Goal: Task Accomplishment & Management: Use online tool/utility

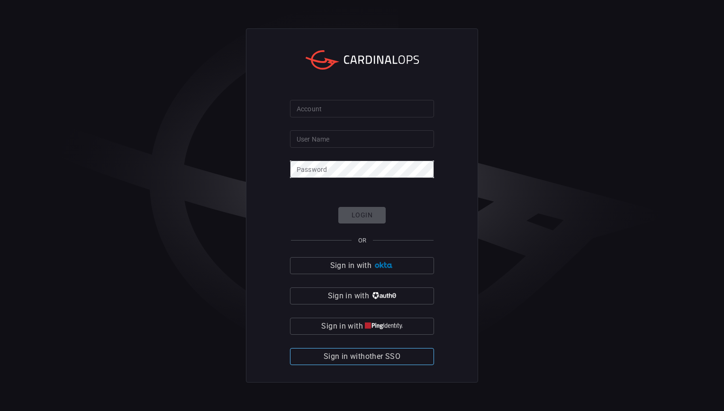
click at [388, 353] on span "Sign in with other SSO" at bounding box center [361, 356] width 77 height 13
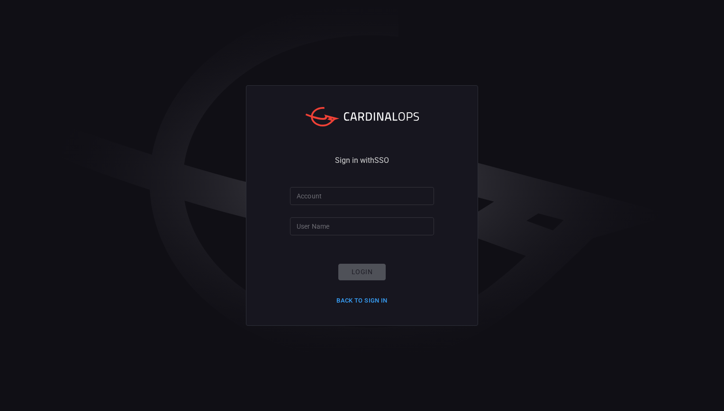
click at [283, 153] on div "Sign in with SSO Account Account User Name User Name Login Back to Sign in" at bounding box center [362, 205] width 232 height 240
click at [331, 206] on form "Account Account User Name User Name Login Back to Sign in" at bounding box center [362, 247] width 144 height 121
click at [306, 201] on input "Account" at bounding box center [362, 196] width 144 height 18
click at [321, 222] on input "User Name" at bounding box center [362, 226] width 144 height 18
click at [334, 194] on input "Account" at bounding box center [362, 196] width 144 height 18
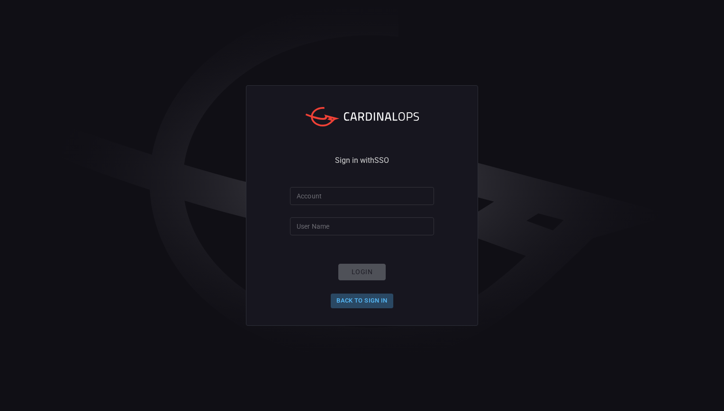
click at [365, 297] on button "Back to Sign in" at bounding box center [362, 301] width 63 height 15
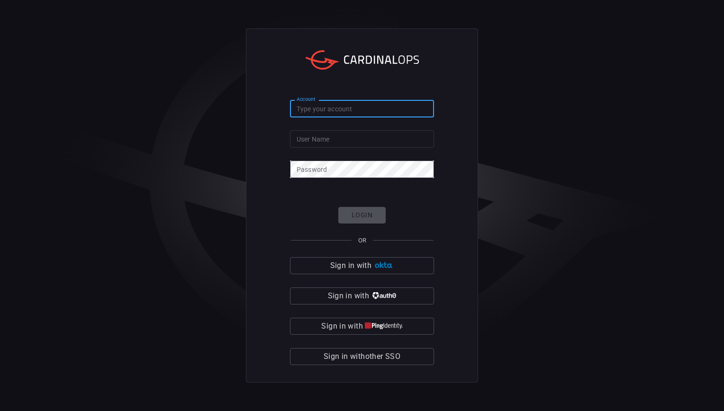
click at [344, 106] on input "Account" at bounding box center [362, 109] width 144 height 18
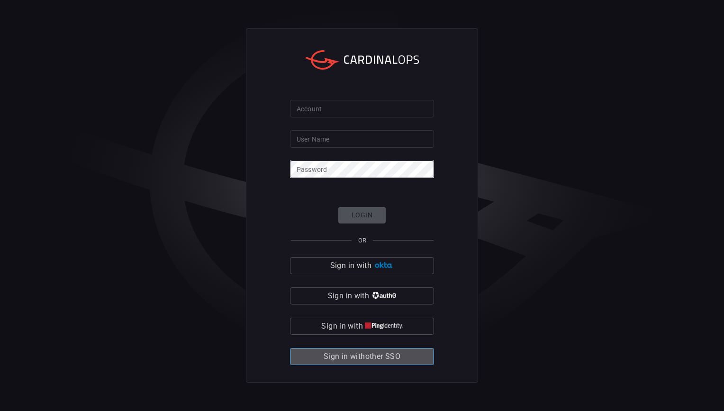
drag, startPoint x: 363, startPoint y: 358, endPoint x: 347, endPoint y: 358, distance: 16.1
click at [347, 358] on span "Sign in with other SSO" at bounding box center [361, 356] width 77 height 13
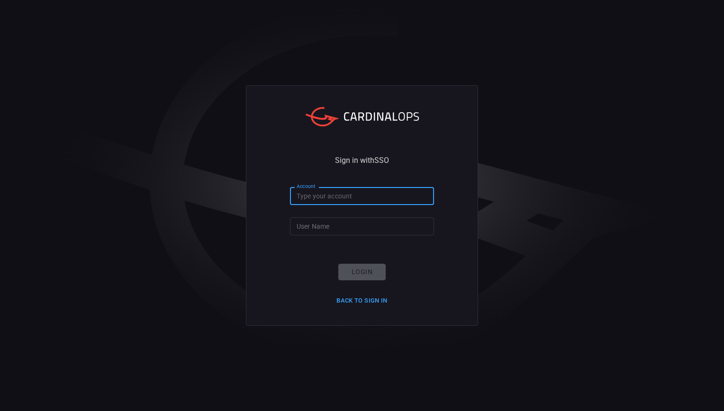
click at [311, 205] on input "Account" at bounding box center [362, 196] width 144 height 18
click at [316, 203] on input "Account" at bounding box center [362, 196] width 144 height 18
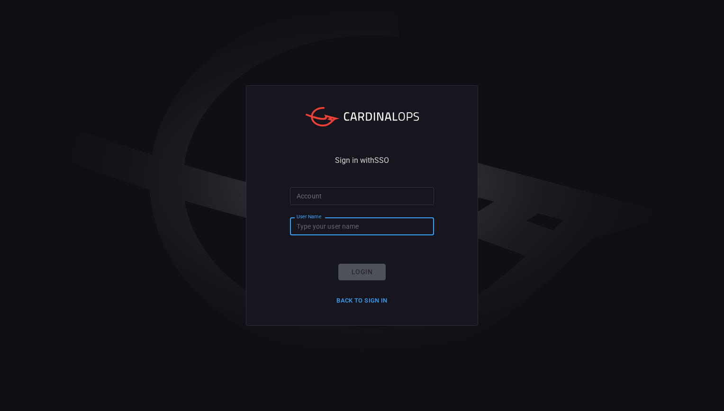
click at [318, 232] on input "User Name" at bounding box center [362, 226] width 144 height 18
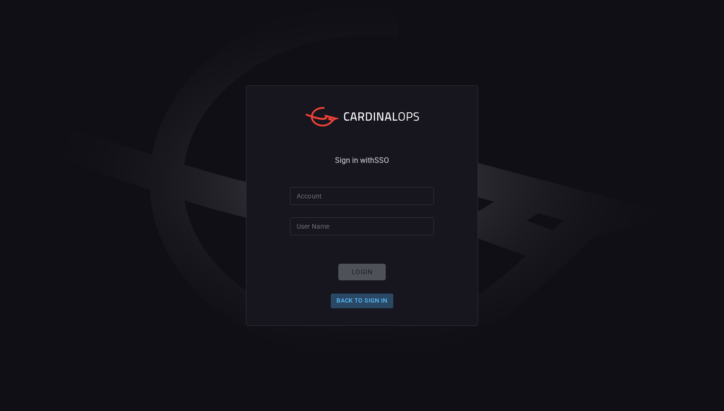
click at [366, 294] on button "Back to Sign in" at bounding box center [362, 301] width 63 height 15
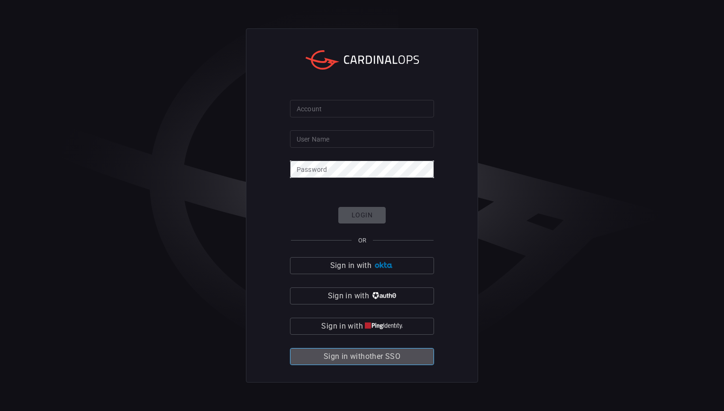
click at [366, 361] on span "Sign in with other SSO" at bounding box center [361, 356] width 77 height 13
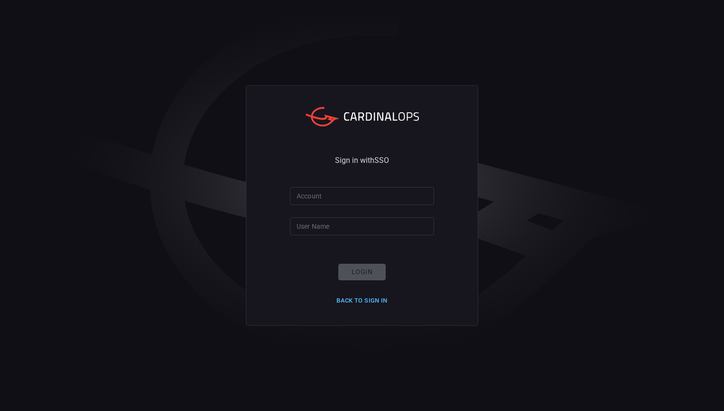
click at [350, 296] on button "Back to Sign in" at bounding box center [362, 301] width 63 height 15
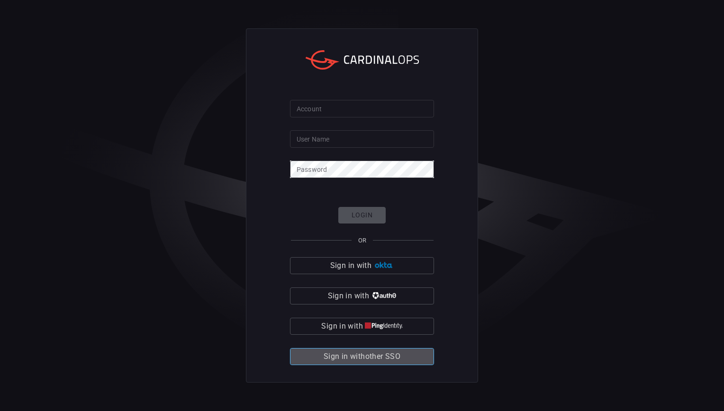
click at [400, 356] on span "Sign in with other SSO" at bounding box center [361, 356] width 77 height 13
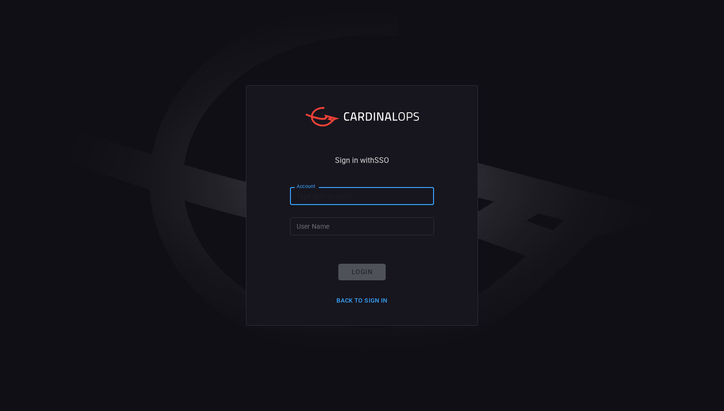
click at [327, 191] on input "Account" at bounding box center [362, 196] width 144 height 18
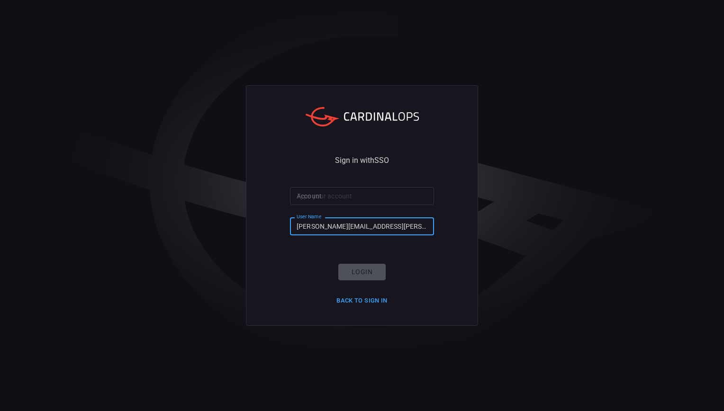
type input "[PERSON_NAME][EMAIL_ADDRESS][PERSON_NAME][DOMAIN_NAME]"
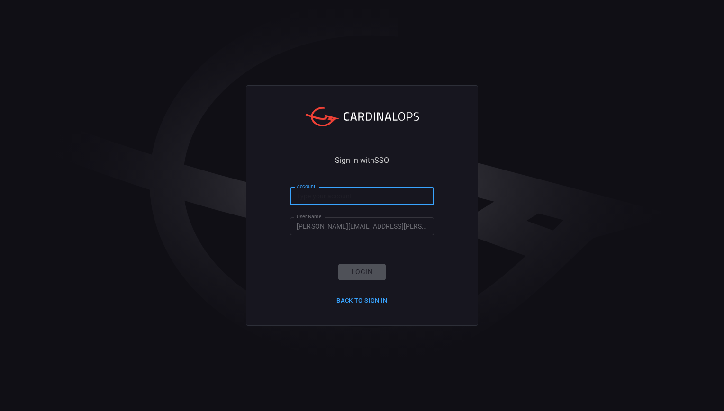
click at [327, 191] on input "Account" at bounding box center [362, 196] width 144 height 18
type input "MS"
click at [366, 284] on div "Login Back to Sign in" at bounding box center [362, 286] width 63 height 44
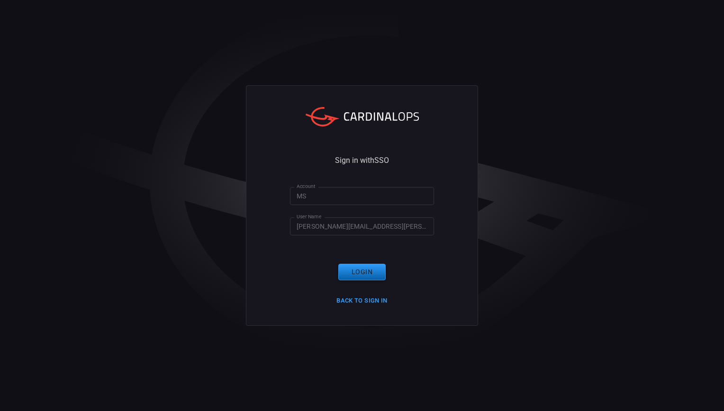
click at [344, 278] on button "Login" at bounding box center [361, 272] width 47 height 17
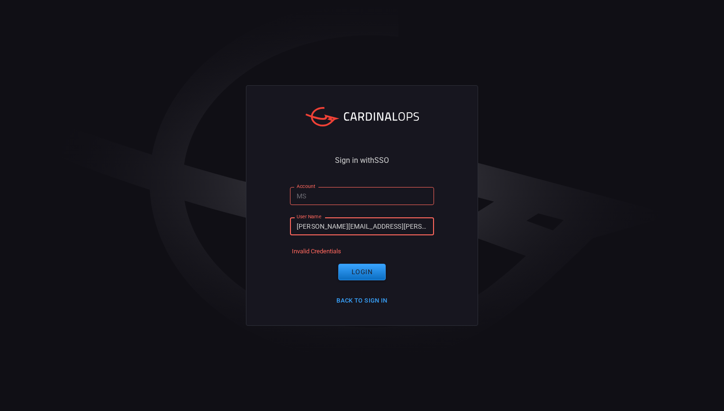
click at [318, 222] on input "[PERSON_NAME][EMAIL_ADDRESS][PERSON_NAME][DOMAIN_NAME]" at bounding box center [362, 226] width 144 height 18
